Goal: Information Seeking & Learning: Find specific fact

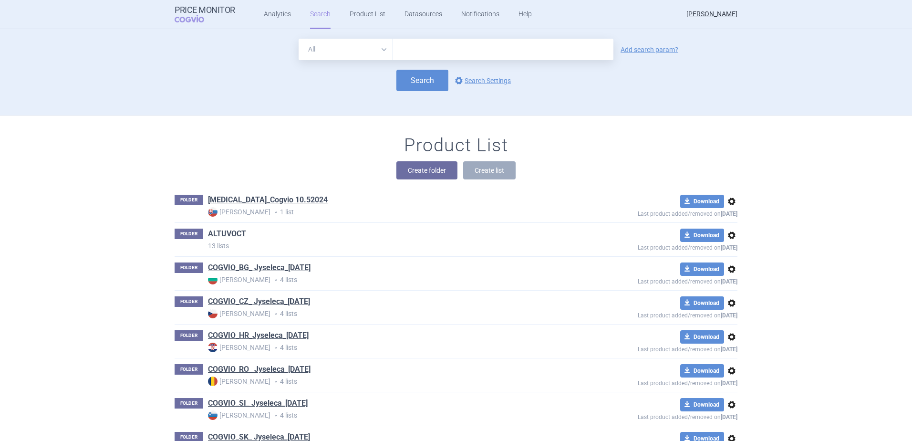
click at [423, 47] on input "text" at bounding box center [503, 49] width 220 height 21
type input "altuvoct"
click at [647, 50] on link "Add search param?" at bounding box center [650, 49] width 58 height 7
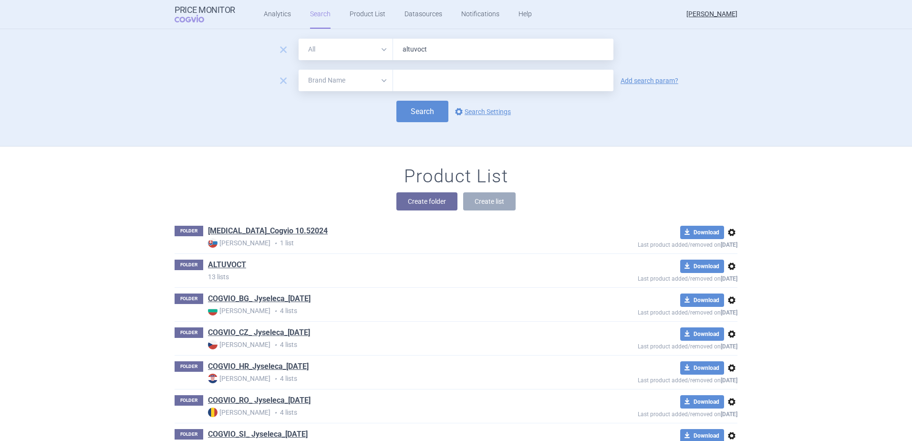
click at [380, 80] on select "All Brand Name ATC Company Active Substance Country Newer than" at bounding box center [346, 80] width 94 height 21
select select "country"
click at [299, 70] on select "All Brand Name ATC Company Active Substance Country Newer than" at bounding box center [346, 80] width 94 height 21
click at [420, 76] on input "text" at bounding box center [503, 80] width 211 height 12
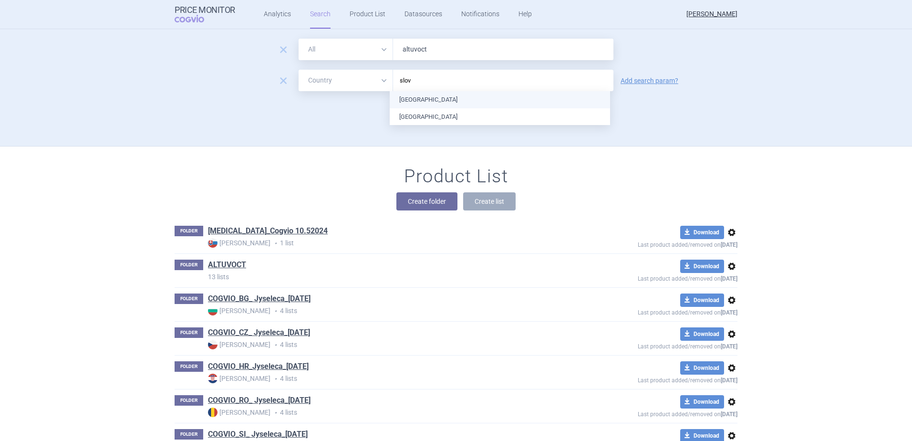
type input "slove"
click at [402, 98] on ul "[GEOGRAPHIC_DATA]" at bounding box center [500, 99] width 220 height 17
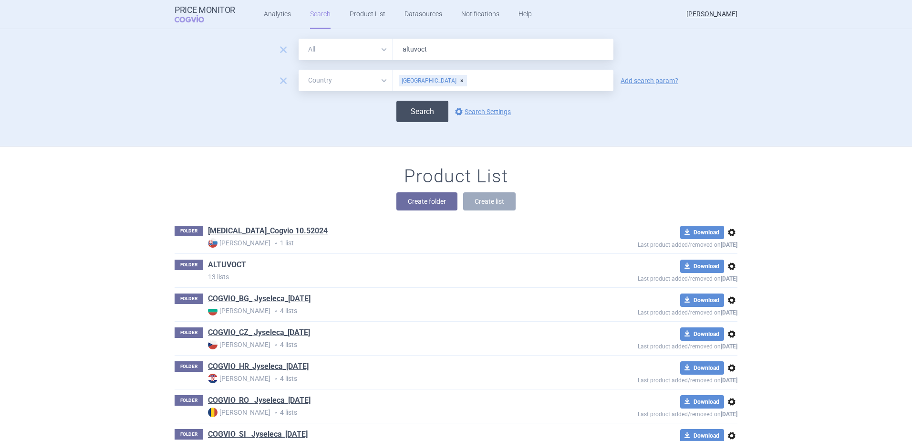
drag, startPoint x: 353, startPoint y: 104, endPoint x: 403, endPoint y: 105, distance: 50.1
click at [354, 104] on div "Search options Search Settings" at bounding box center [456, 111] width 563 height 21
click at [409, 105] on button "Search" at bounding box center [423, 111] width 52 height 21
select select "country"
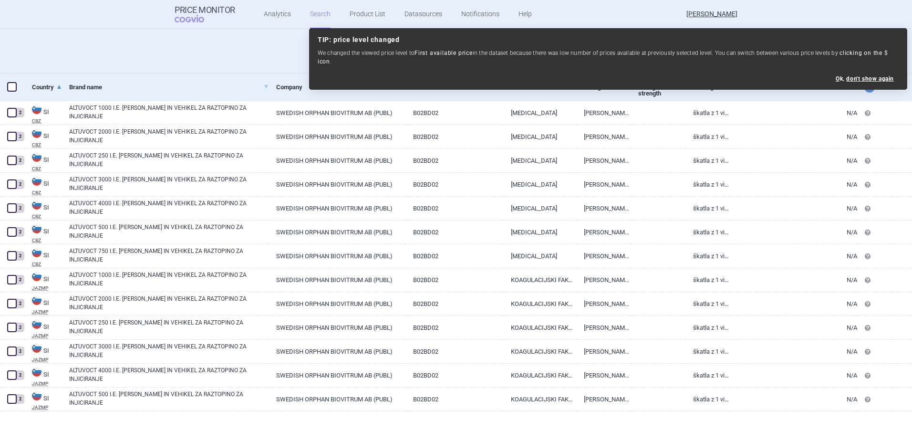
scroll to position [130, 0]
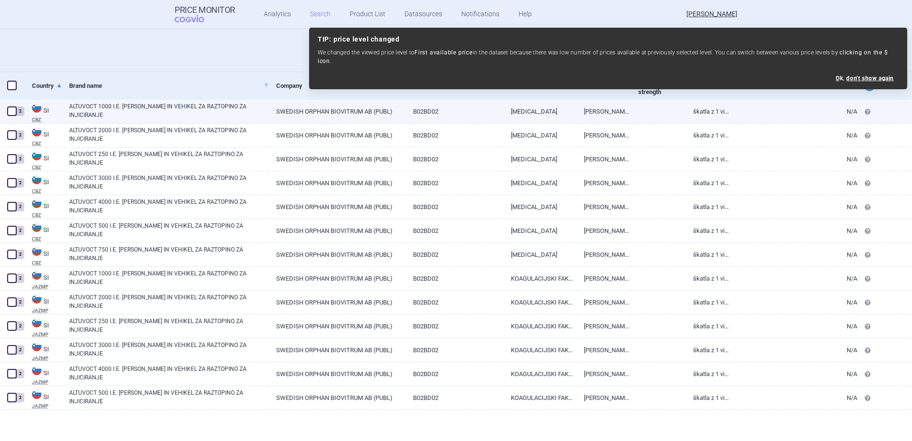
click at [557, 112] on link "[MEDICAL_DATA]" at bounding box center [540, 111] width 73 height 23
select select "EUR"
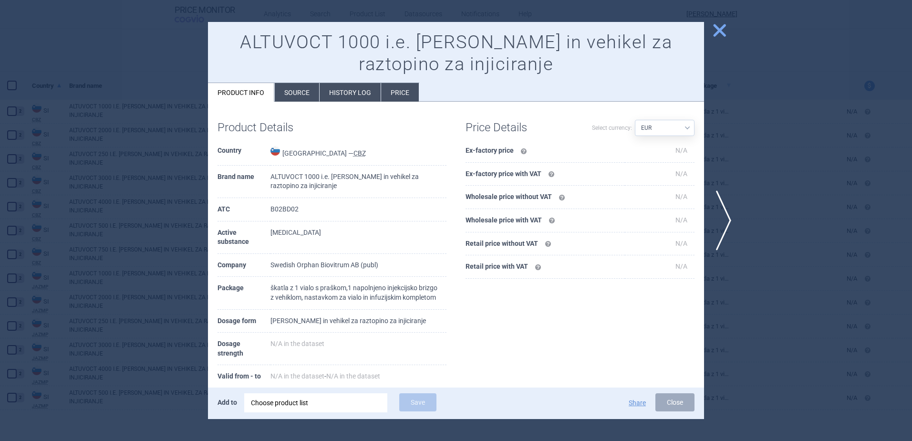
click at [351, 90] on li "History log" at bounding box center [350, 92] width 61 height 19
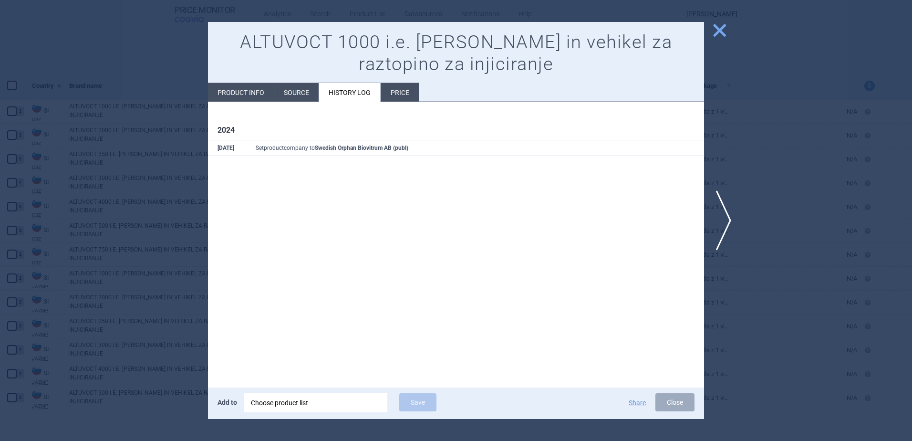
click at [291, 91] on li "Source" at bounding box center [296, 92] width 44 height 19
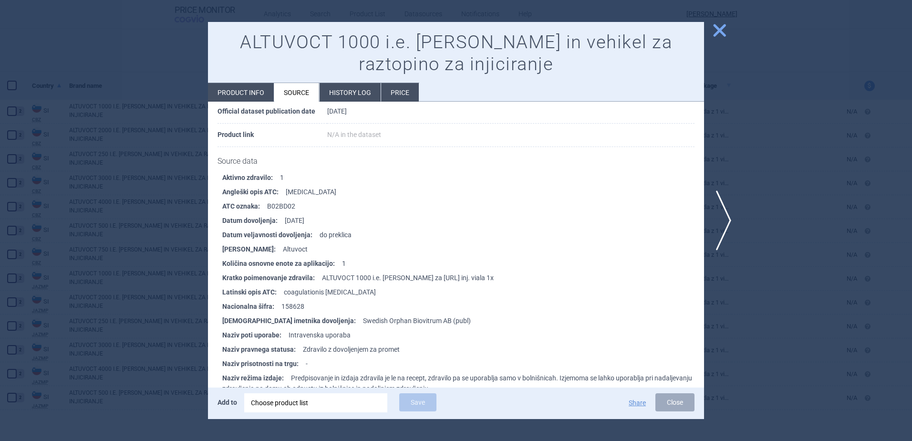
scroll to position [95, 0]
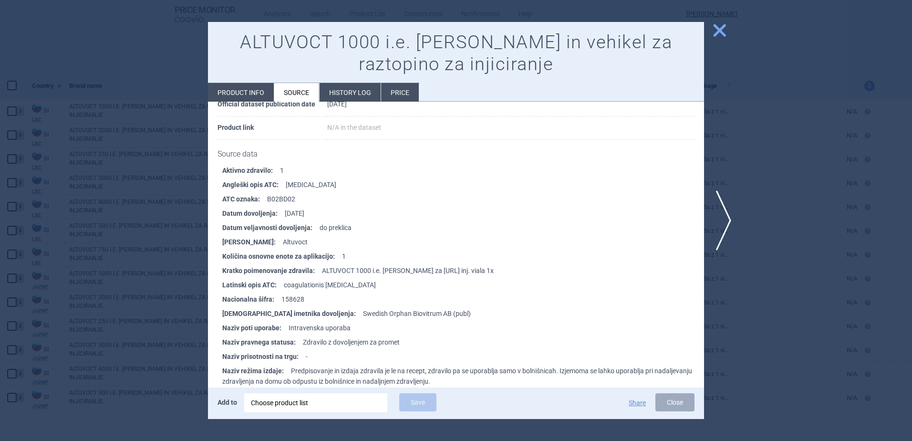
click at [240, 93] on li "Product info" at bounding box center [241, 92] width 66 height 19
select select "EUR"
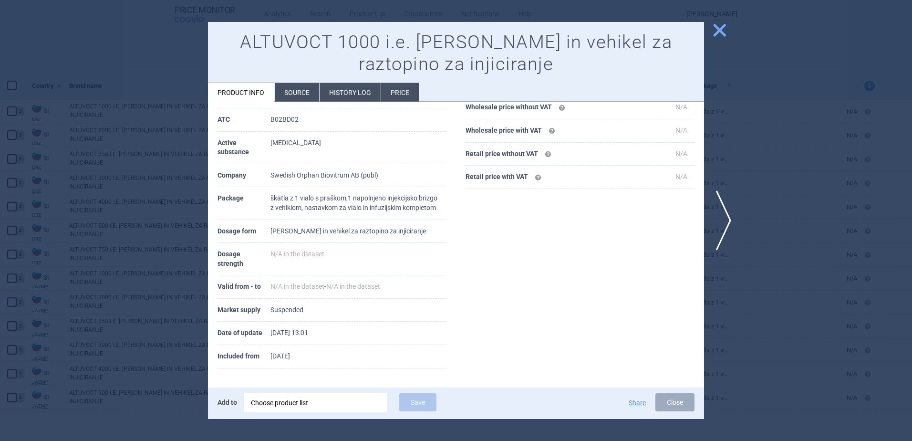
click at [722, 26] on span "close" at bounding box center [720, 30] width 17 height 17
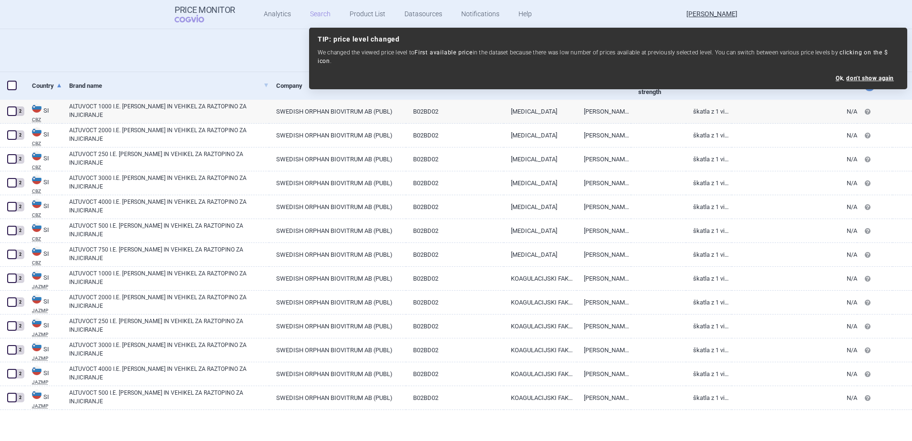
click at [140, 45] on h1 "Found 13 products in 1 country Share" at bounding box center [456, 46] width 912 height 22
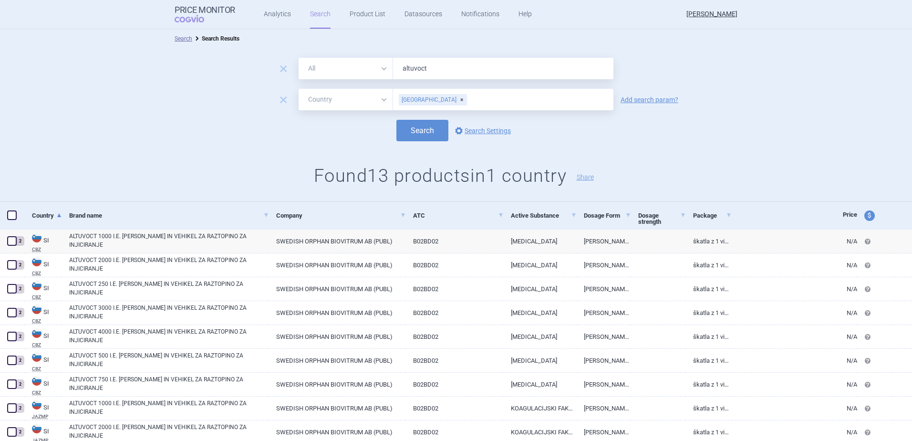
click at [425, 101] on div "[GEOGRAPHIC_DATA]" at bounding box center [433, 99] width 68 height 11
type input "[GEOGRAPHIC_DATA]"
click at [409, 113] on ul "[GEOGRAPHIC_DATA]" at bounding box center [500, 118] width 220 height 17
click at [321, 116] on form "remove All Brand Name ATC Company Active Substance Country Newer than altuvoct …" at bounding box center [456, 100] width 912 height 84
click at [437, 133] on button "Search" at bounding box center [423, 130] width 52 height 21
